Goal: Task Accomplishment & Management: Manage account settings

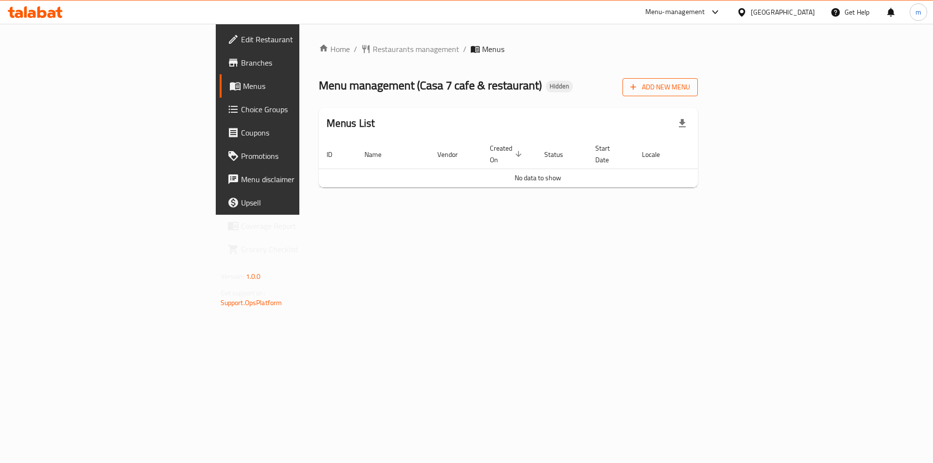
click at [690, 89] on span "Add New Menu" at bounding box center [660, 87] width 60 height 12
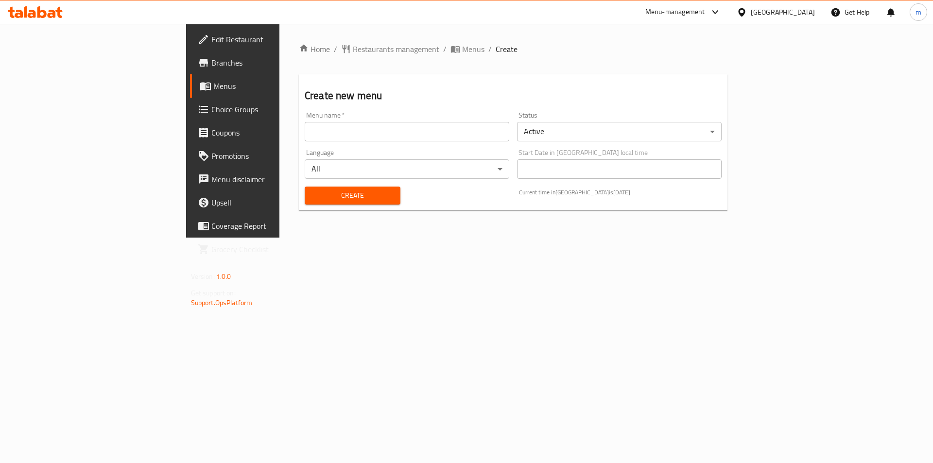
click at [396, 122] on input "text" at bounding box center [407, 131] width 205 height 19
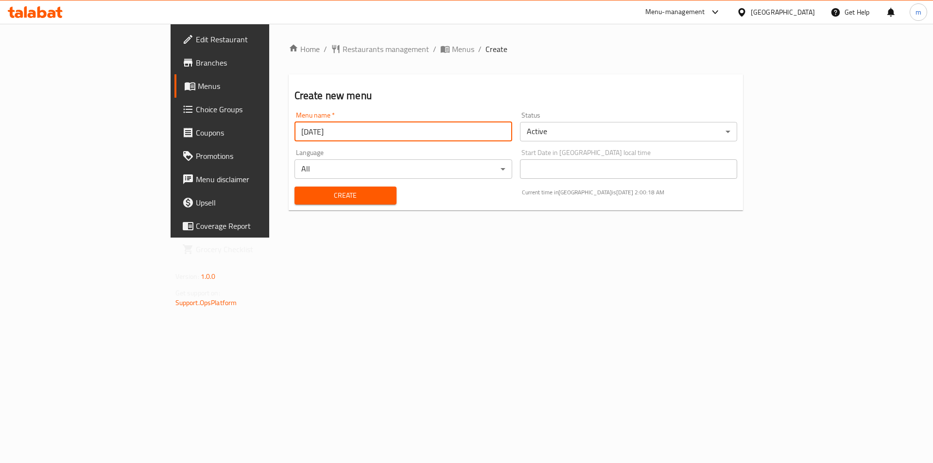
type input "[DATE]"
click at [295, 187] on button "Create" at bounding box center [346, 196] width 102 height 18
click at [198, 88] on span "Menus" at bounding box center [258, 86] width 121 height 12
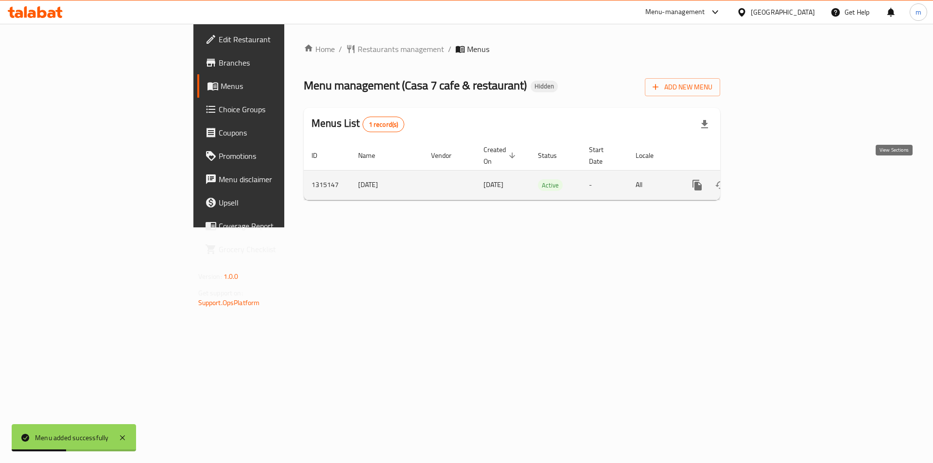
click at [773, 179] on icon "enhanced table" at bounding box center [768, 185] width 12 height 12
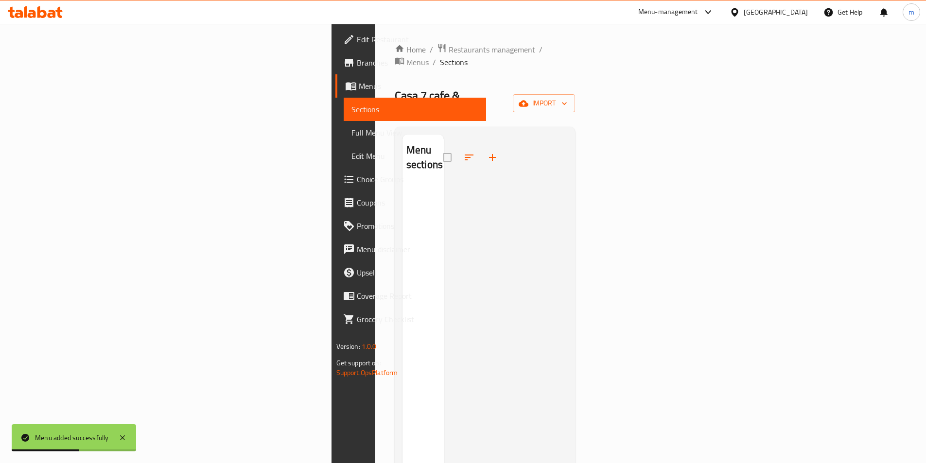
click at [576, 93] on div "Home / Restaurants management / Menus / Sections Casa 7 cafe & restaurant Hidde…" at bounding box center [485, 324] width 181 height 562
click at [567, 97] on span "import" at bounding box center [544, 103] width 47 height 12
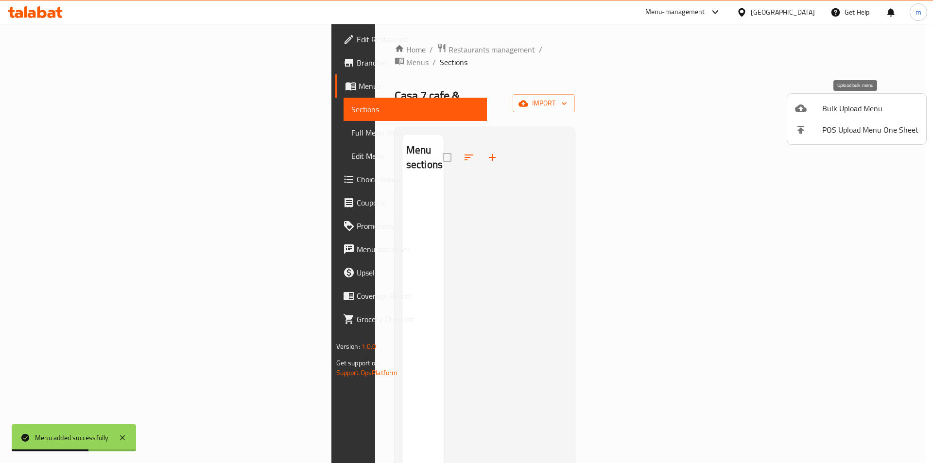
click at [847, 109] on span "Bulk Upload Menu" at bounding box center [870, 109] width 96 height 12
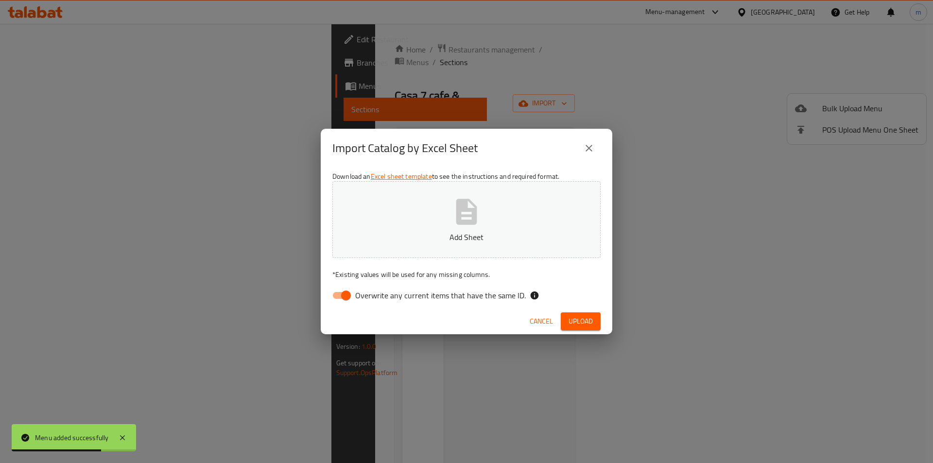
click at [410, 298] on span "Overwrite any current items that have the same ID." at bounding box center [440, 296] width 171 height 12
click at [374, 298] on input "Overwrite any current items that have the same ID." at bounding box center [345, 295] width 55 height 18
checkbox input "false"
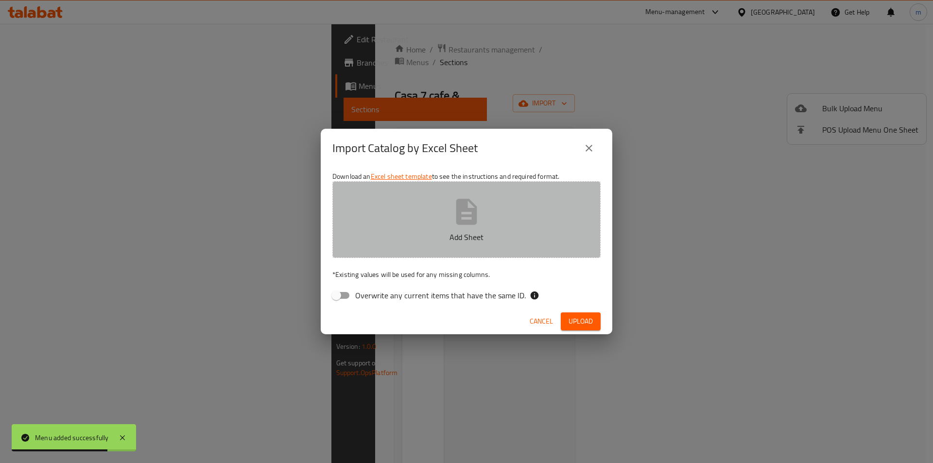
click at [438, 212] on button "Add Sheet" at bounding box center [466, 219] width 268 height 77
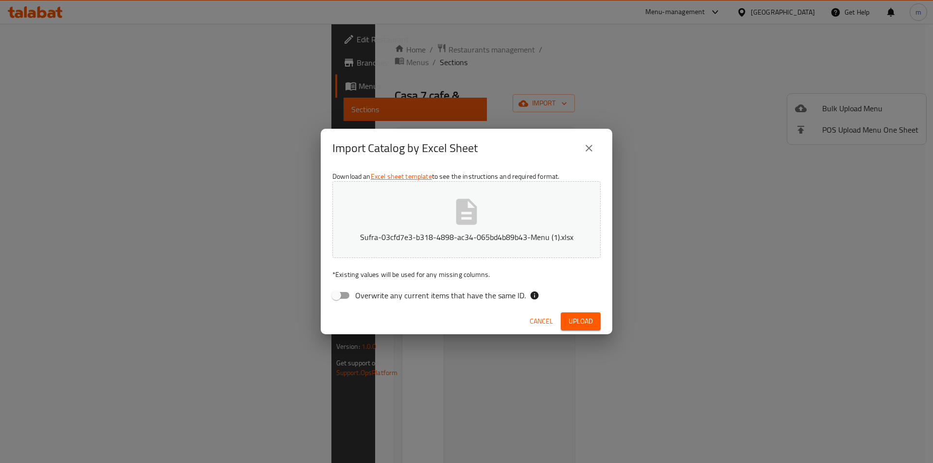
click at [576, 313] on button "Upload" at bounding box center [581, 322] width 40 height 18
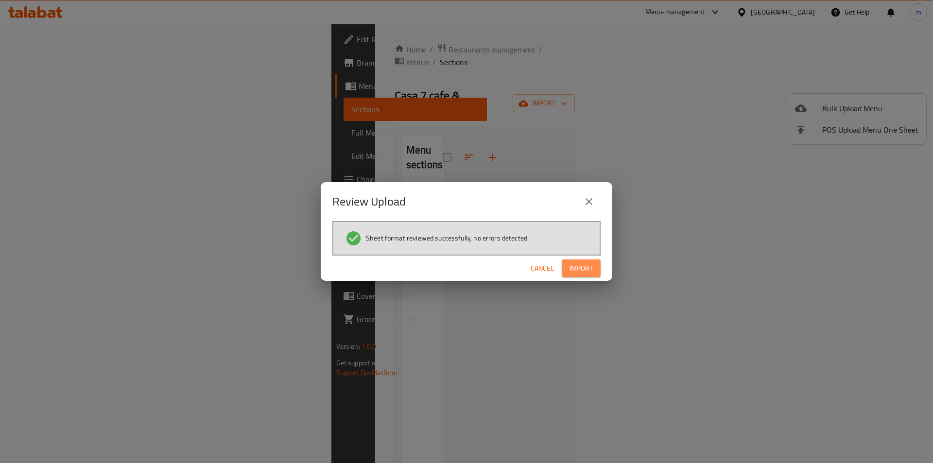
click at [584, 270] on span "Import" at bounding box center [581, 268] width 23 height 12
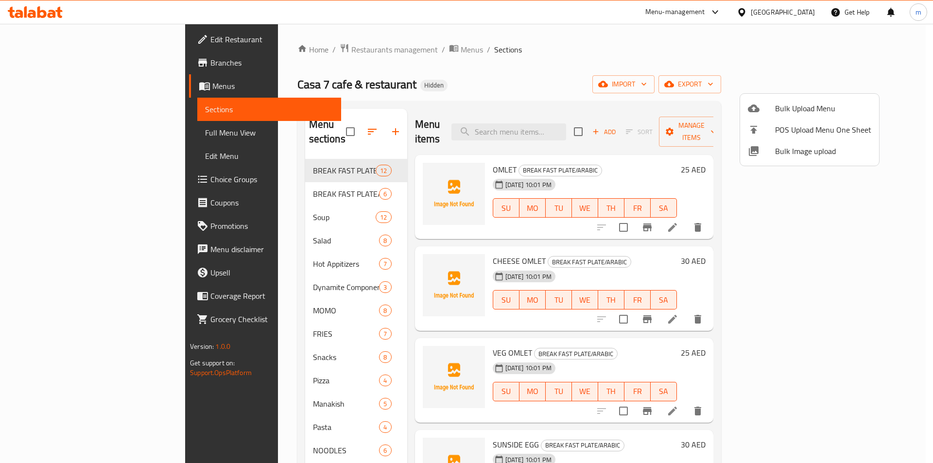
click at [362, 291] on div at bounding box center [466, 231] width 933 height 463
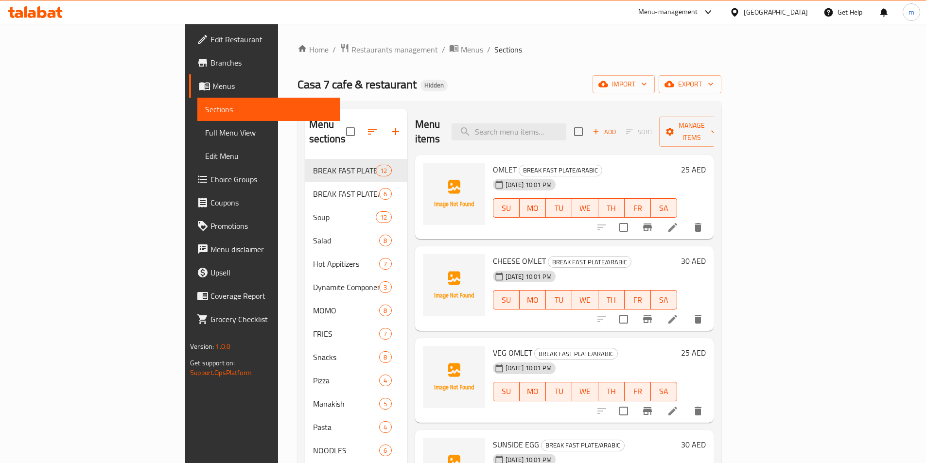
click at [205, 128] on span "Full Menu View" at bounding box center [268, 133] width 127 height 12
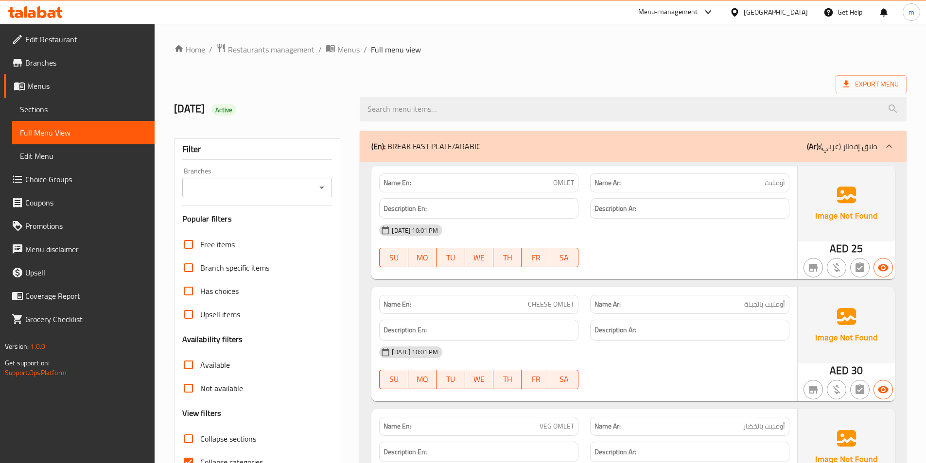
scroll to position [146, 0]
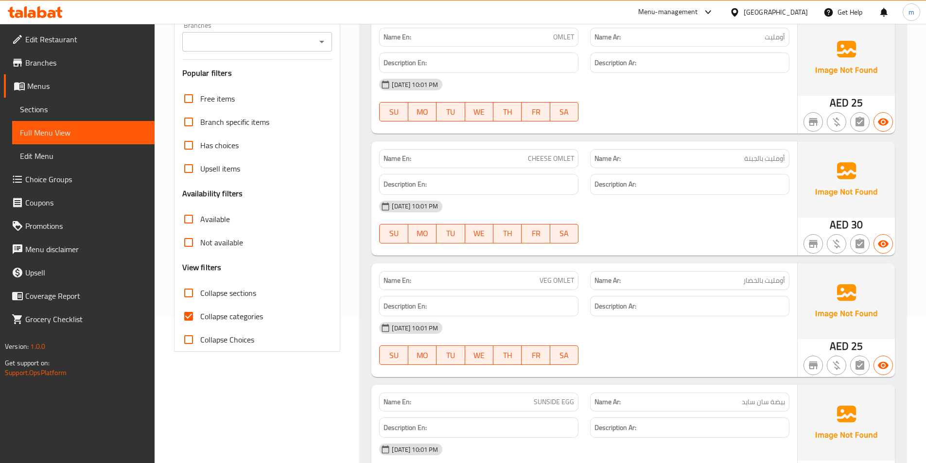
click at [247, 319] on span "Collapse categories" at bounding box center [231, 317] width 63 height 12
click at [200, 319] on input "Collapse categories" at bounding box center [188, 316] width 23 height 23
checkbox input "false"
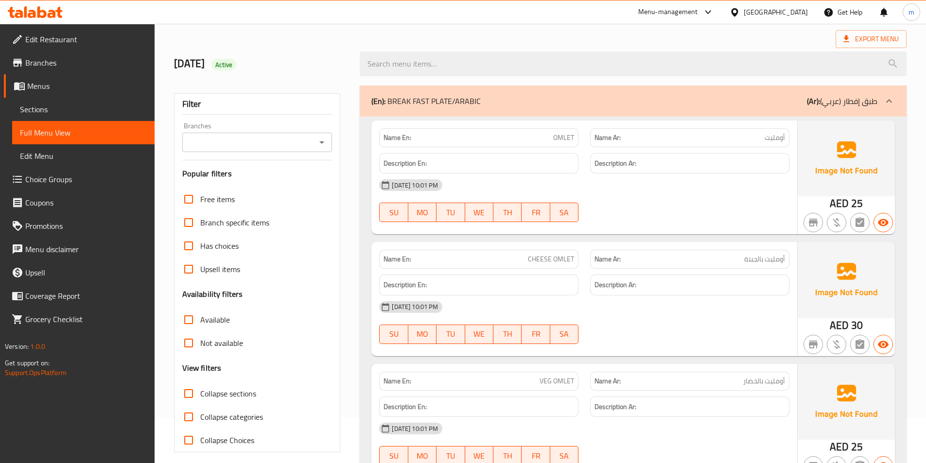
scroll to position [0, 0]
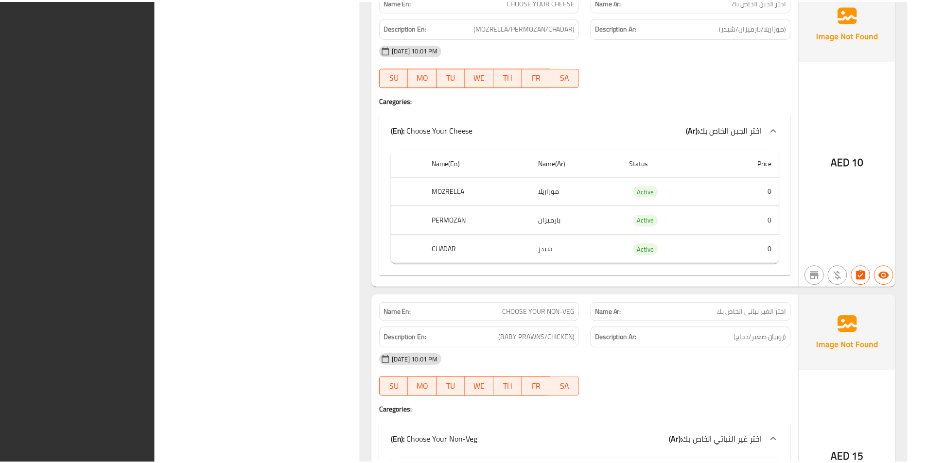
scroll to position [34138, 0]
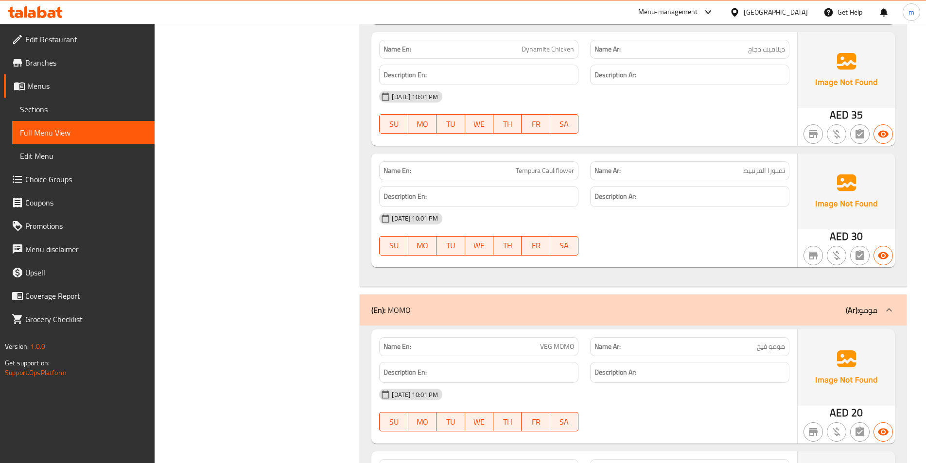
scroll to position [0, 0]
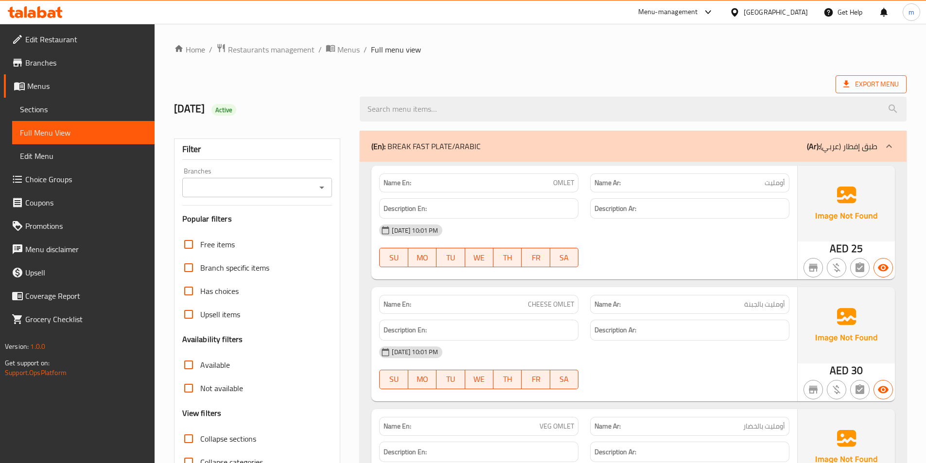
click at [853, 90] on span "Export Menu" at bounding box center [870, 84] width 55 height 12
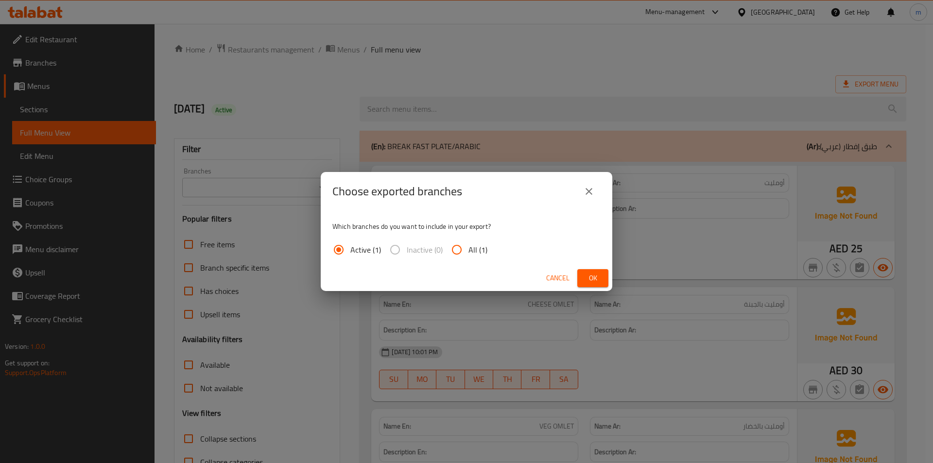
click at [473, 251] on span "All (1)" at bounding box center [478, 250] width 19 height 12
click at [469, 251] on input "All (1)" at bounding box center [456, 249] width 23 height 23
radio input "true"
click at [601, 272] on button "Ok" at bounding box center [592, 278] width 31 height 18
